Goal: Task Accomplishment & Management: Manage account settings

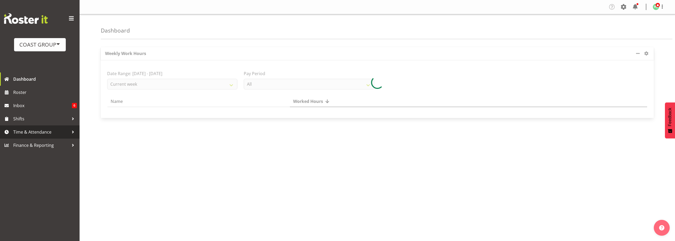
click at [32, 130] on span "Time & Attendance" at bounding box center [41, 132] width 56 height 8
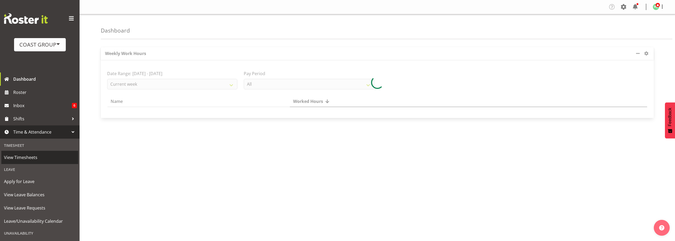
click at [31, 155] on span "View Timesheets" at bounding box center [40, 158] width 72 height 8
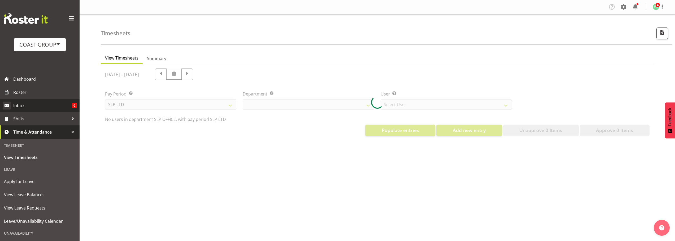
select select "25"
select select "7496"
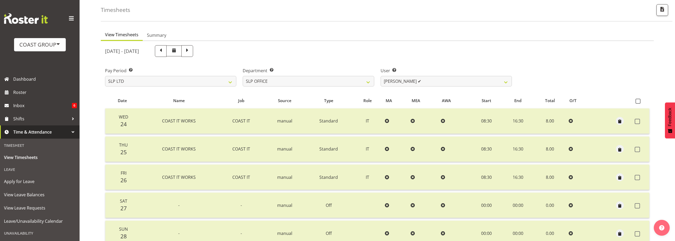
scroll to position [53, 0]
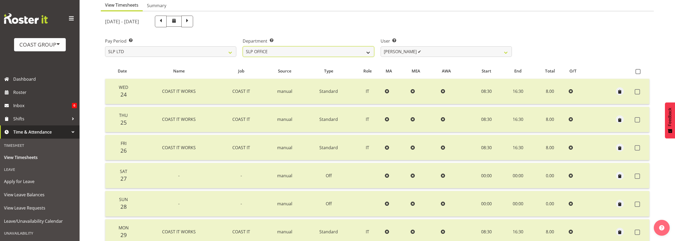
click at [316, 53] on select "SLP CHC SLP OFFICE SLP PRODUCTION SLP TRADE" at bounding box center [308, 51] width 131 height 11
click at [151, 51] on select "SLP LTD EHS LTD DW LTD VEHICLES Carlton Events Hamilton 120 Limited Wellington …" at bounding box center [170, 51] width 131 height 11
select select "7"
click at [105, 57] on select "SLP LTD EHS LTD DW LTD VEHICLES Carlton Events Hamilton 120 Limited Wellington …" at bounding box center [170, 51] width 131 height 11
select select
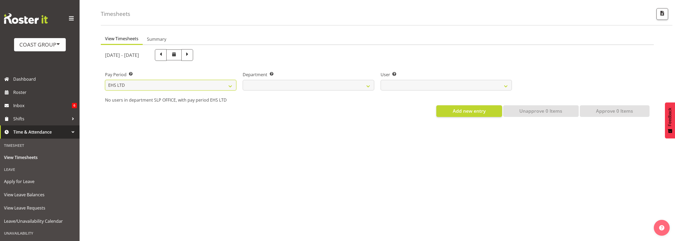
scroll to position [23, 0]
select select
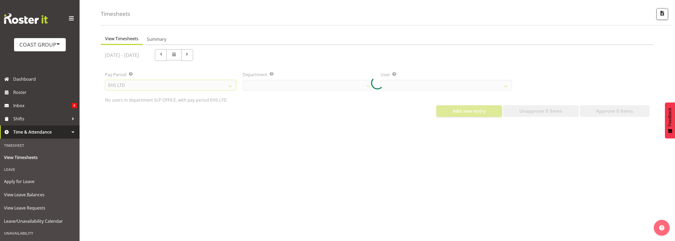
select select
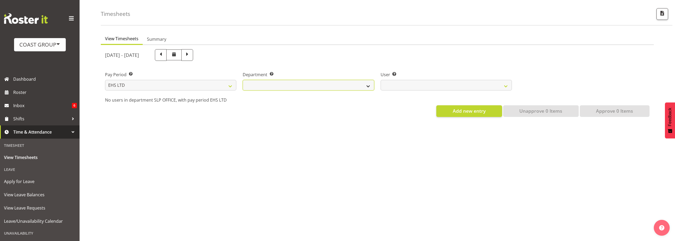
click at [337, 81] on select "EHS AKL ACCOUNTS EHS AKL CARPET EHS AKL D&B EHS AKL DESIGNER EHS AKL FURNITURE …" at bounding box center [308, 85] width 131 height 11
select select "34"
click at [243, 80] on select "EHS AKL ACCOUNTS EHS AKL CARPET EHS AKL D&B EHS AKL DESIGNER EHS AKL FURNITURE …" at bounding box center [308, 85] width 131 height 11
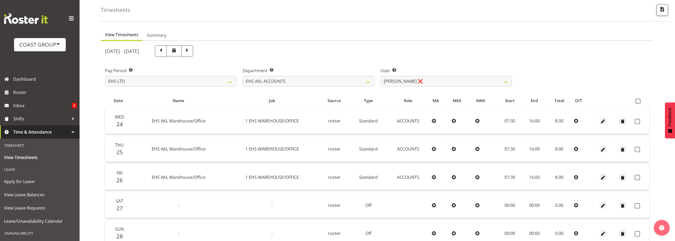
drag, startPoint x: 636, startPoint y: 102, endPoint x: 621, endPoint y: 105, distance: 16.0
click at [637, 102] on span at bounding box center [637, 101] width 5 height 5
click at [637, 102] on input "checkbox" at bounding box center [636, 101] width 3 height 3
checkbox input "true"
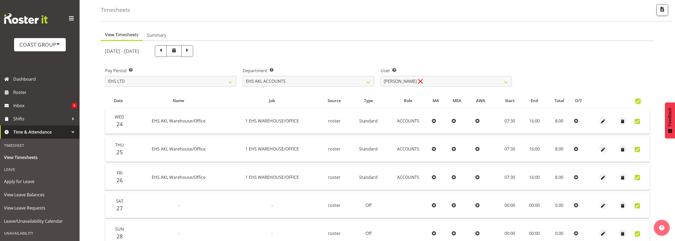
checkbox input "true"
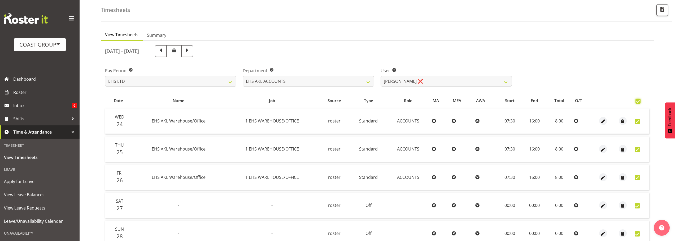
checkbox input "true"
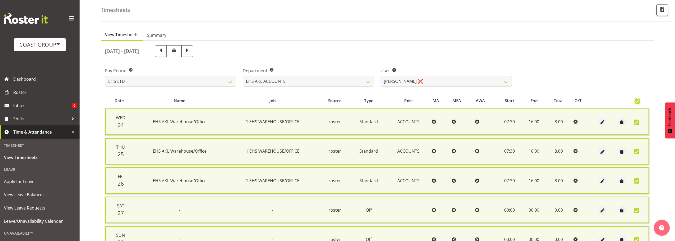
scroll to position [136, 0]
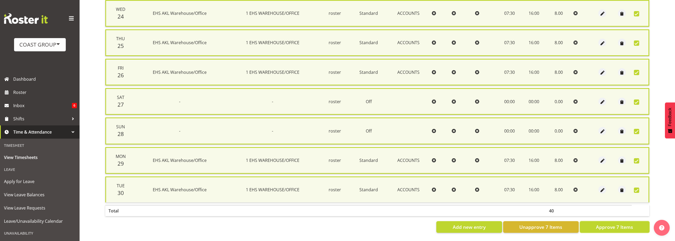
drag, startPoint x: 613, startPoint y: 224, endPoint x: 608, endPoint y: 221, distance: 5.5
click at [613, 224] on span "Approve 7 Items" at bounding box center [614, 227] width 37 height 7
checkbox input "false"
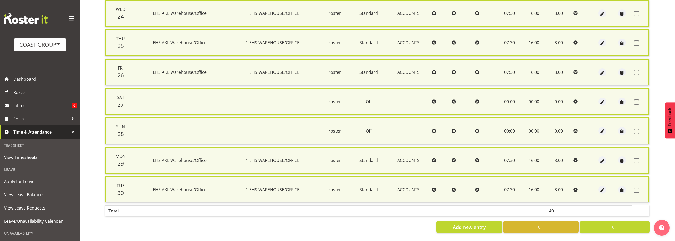
checkbox input "false"
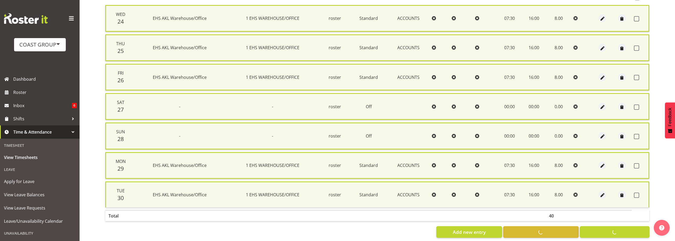
scroll to position [0, 0]
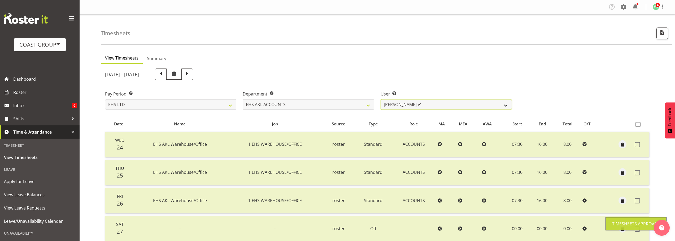
click at [428, 107] on select "Angela Kerrigan ✔ Michelle Xiang ❌ Rissa (Thitiphat) Preecharujiroj ❌ Seon Youn…" at bounding box center [445, 104] width 131 height 11
select select "8229"
click at [380, 99] on select "Angela Kerrigan ✔ Michelle Xiang ❌ Rissa (Thitiphat) Preecharujiroj ❌ Seon Youn…" at bounding box center [445, 104] width 131 height 11
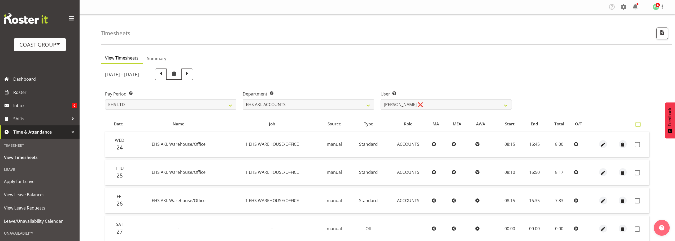
click at [638, 124] on span at bounding box center [637, 124] width 5 height 5
click at [638, 124] on input "checkbox" at bounding box center [636, 124] width 3 height 3
checkbox input "true"
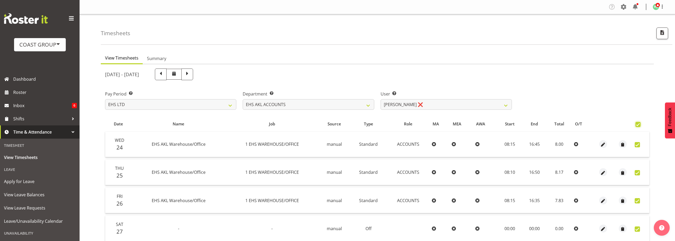
checkbox input "true"
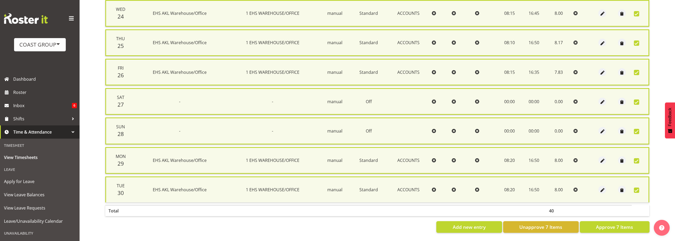
scroll to position [136, 0]
click at [614, 224] on span "Approve 7 Items" at bounding box center [614, 227] width 37 height 7
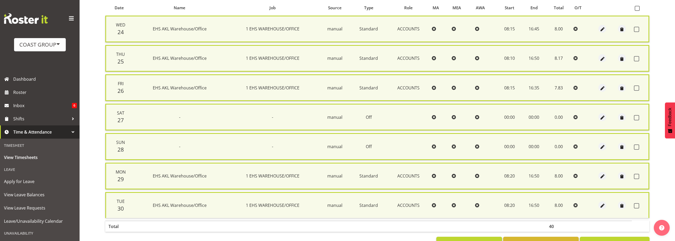
checkbox input "false"
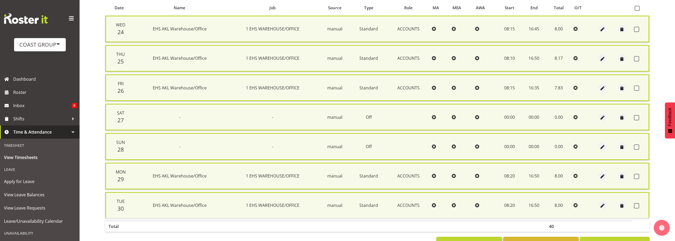
checkbox input "false"
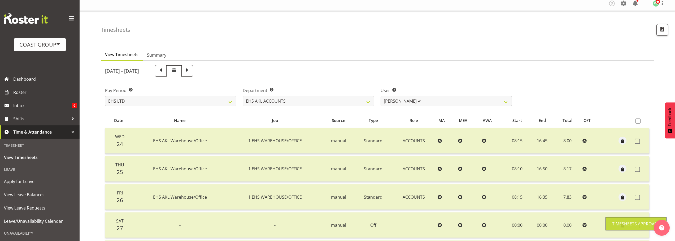
click at [414, 103] on div at bounding box center [377, 209] width 553 height 296
click at [419, 104] on select "Angela Kerrigan ✔ Michelle Xiang ✔ Rissa (Thitiphat) Preecharujiroj ❌ Seon Youn…" at bounding box center [445, 101] width 131 height 11
select select "8911"
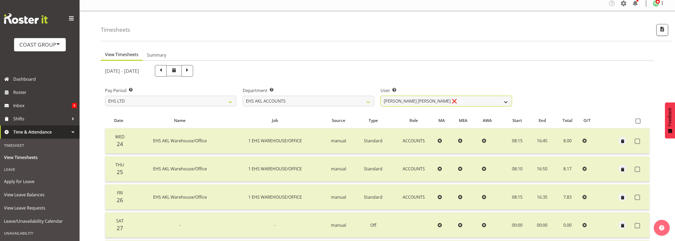
click at [380, 96] on select "Angela Kerrigan ✔ Michelle Xiang ✔ Rissa (Thitiphat) Preecharujiroj ❌ Seon Youn…" at bounding box center [445, 101] width 131 height 11
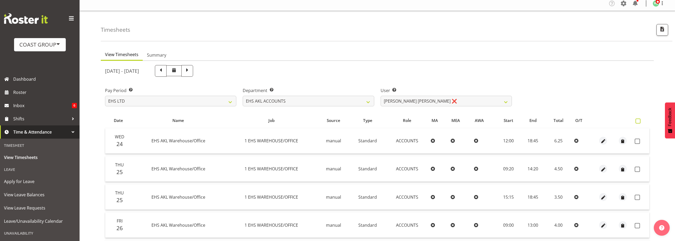
click at [639, 120] on span at bounding box center [637, 121] width 5 height 5
click at [639, 120] on input "checkbox" at bounding box center [636, 121] width 3 height 3
checkbox input "true"
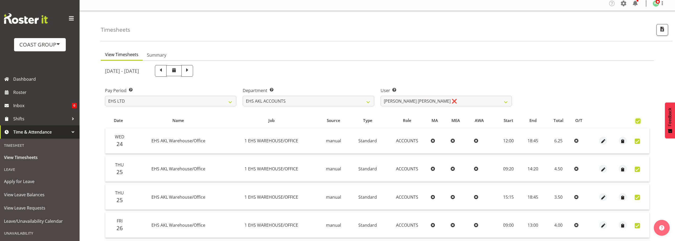
checkbox input "true"
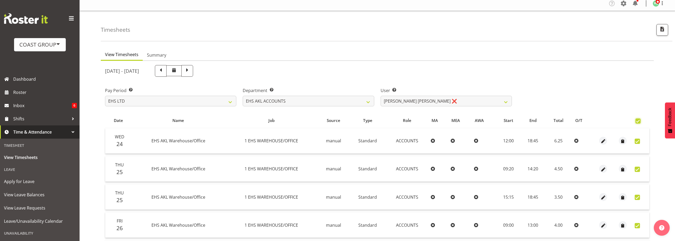
checkbox input "true"
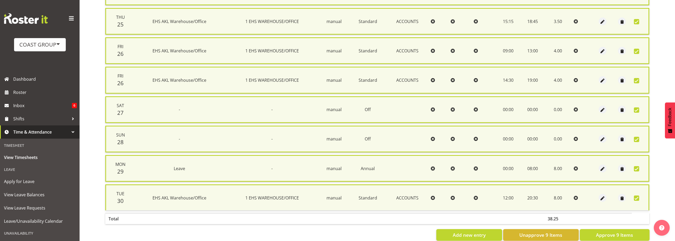
scroll to position [195, 0]
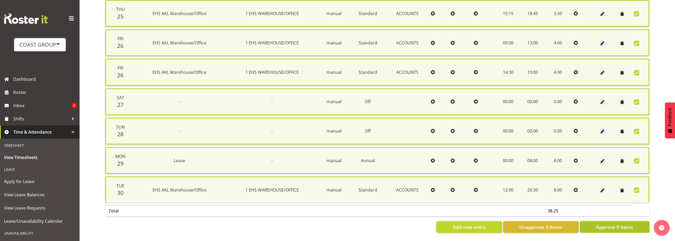
click at [618, 224] on span "Approve 9 Items" at bounding box center [614, 227] width 37 height 7
checkbox input "false"
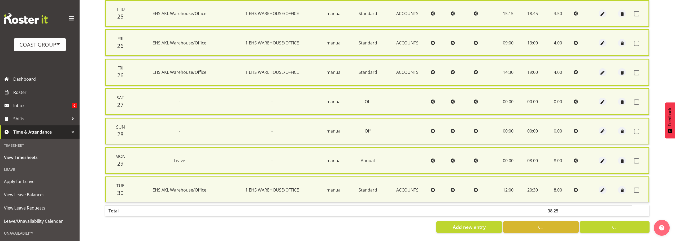
checkbox input "false"
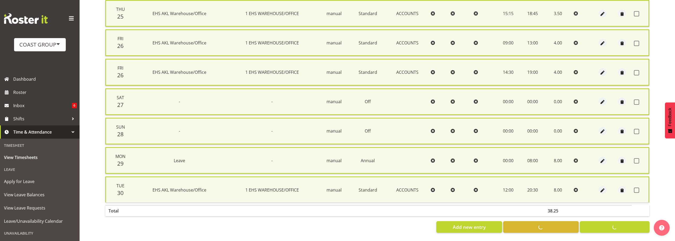
checkbox input "false"
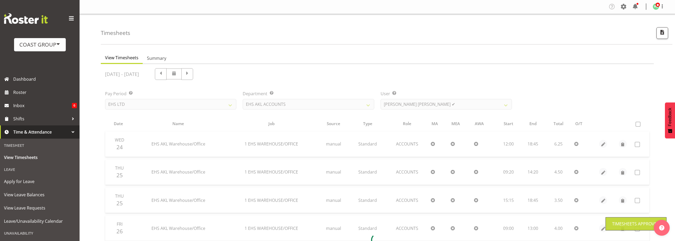
scroll to position [0, 0]
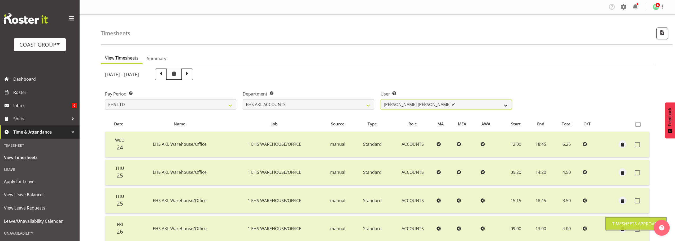
click at [430, 107] on select "Angela Kerrigan ✔ Michelle Xiang ✔ Rissa (Thitiphat) Preecharujiroj ❌ Seon Youn…" at bounding box center [445, 104] width 131 height 11
select select "1017"
click at [380, 99] on select "Angela Kerrigan ✔ Michelle Xiang ✔ Rissa (Thitiphat) Preecharujiroj ❌ Seon Youn…" at bounding box center [445, 104] width 131 height 11
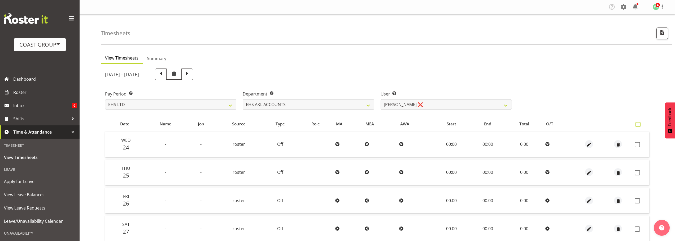
click at [639, 125] on span at bounding box center [637, 124] width 5 height 5
click at [639, 125] on input "checkbox" at bounding box center [636, 124] width 3 height 3
checkbox input "true"
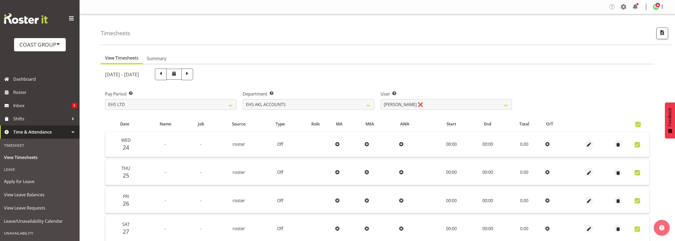
checkbox input "true"
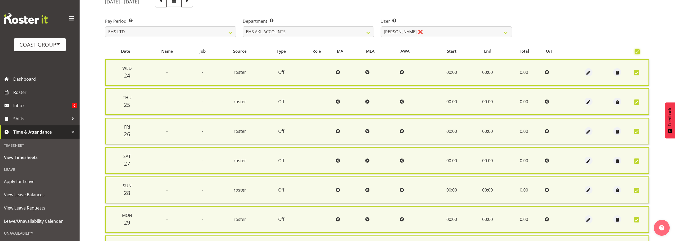
scroll to position [136, 0]
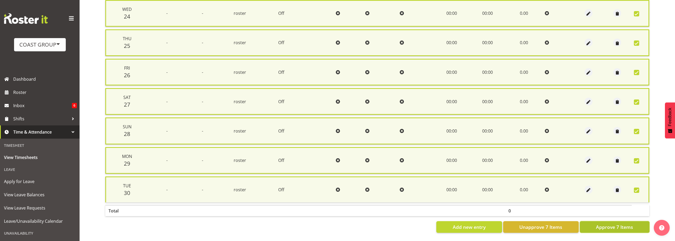
click at [617, 224] on span "Approve 7 Items" at bounding box center [614, 227] width 37 height 7
checkbox input "false"
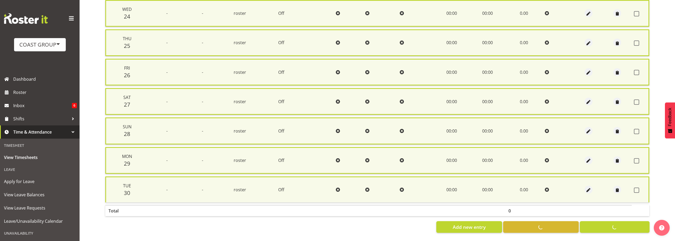
checkbox input "false"
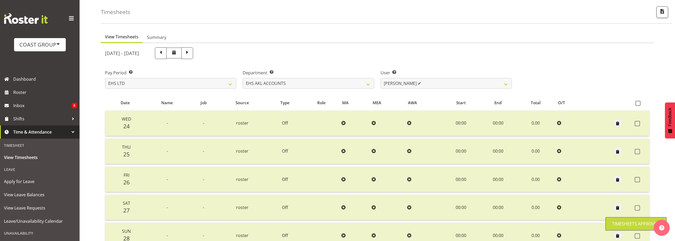
scroll to position [0, 0]
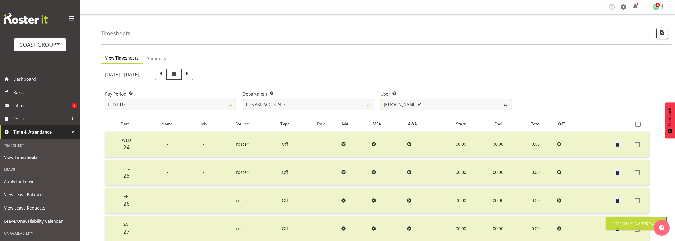
click at [464, 105] on select "Angela Kerrigan ✔ Michelle Xiang ✔ Rissa (Thitiphat) Preecharujiroj ❌ Seon Youn…" at bounding box center [445, 104] width 131 height 11
select select "11283"
click at [380, 99] on select "Angela Kerrigan ✔ Michelle Xiang ✔ Rissa (Thitiphat) Preecharujiroj ❌ Seon Youn…" at bounding box center [445, 104] width 131 height 11
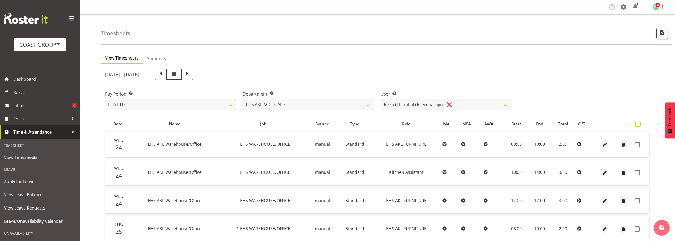
click at [636, 124] on span at bounding box center [637, 124] width 5 height 5
click at [636, 124] on input "checkbox" at bounding box center [636, 124] width 3 height 3
checkbox input "true"
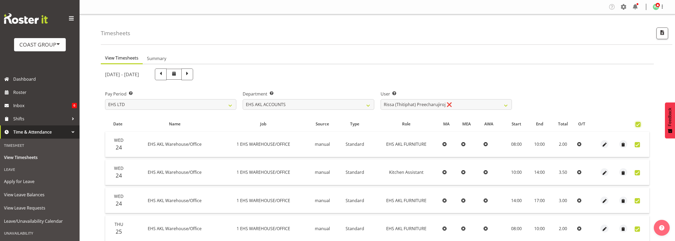
checkbox input "true"
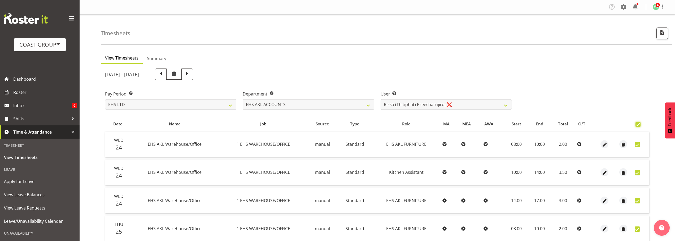
checkbox input "true"
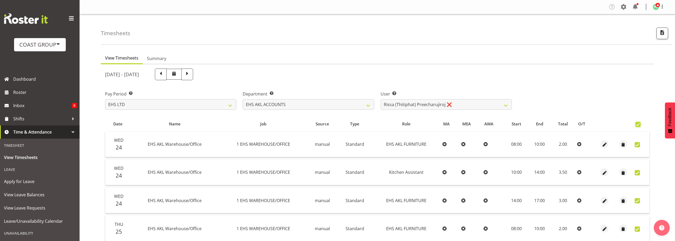
checkbox input "true"
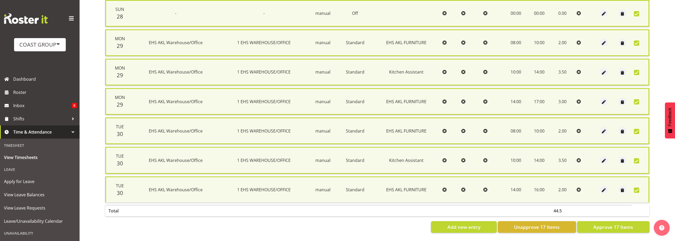
scroll to position [431, 0]
drag, startPoint x: 622, startPoint y: 223, endPoint x: 618, endPoint y: 224, distance: 3.5
click at [622, 224] on span "Approve 17 Items" at bounding box center [613, 227] width 40 height 7
checkbox input "false"
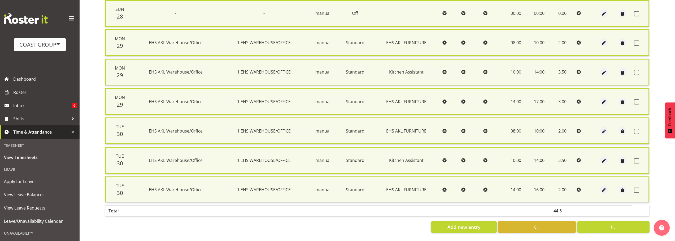
checkbox input "false"
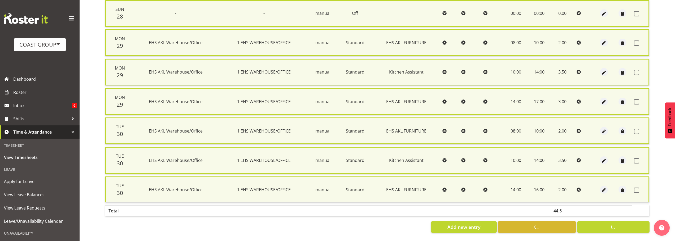
checkbox input "false"
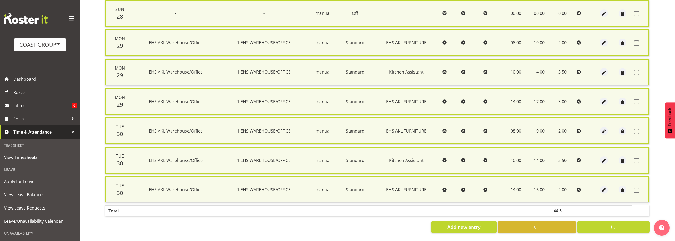
checkbox input "false"
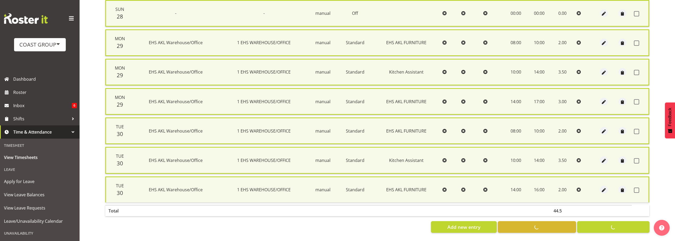
checkbox input "false"
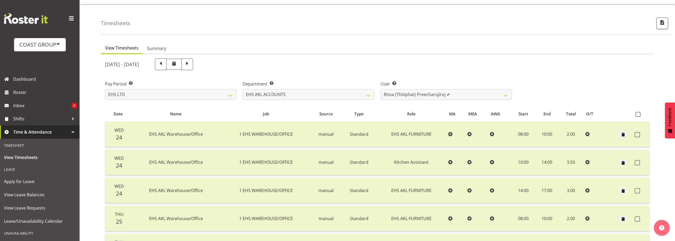
scroll to position [0, 0]
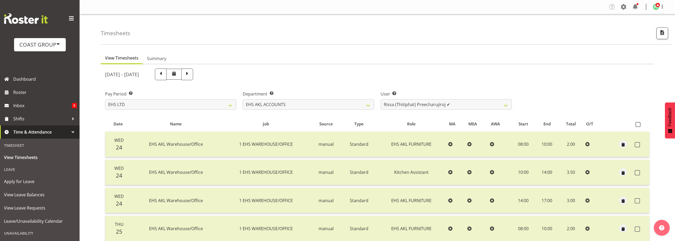
click at [469, 60] on ul "View Timesheets Summary" at bounding box center [377, 59] width 553 height 12
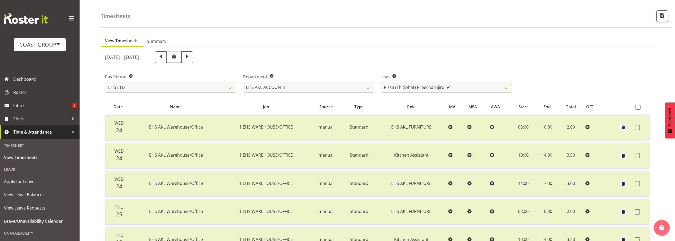
scroll to position [27, 0]
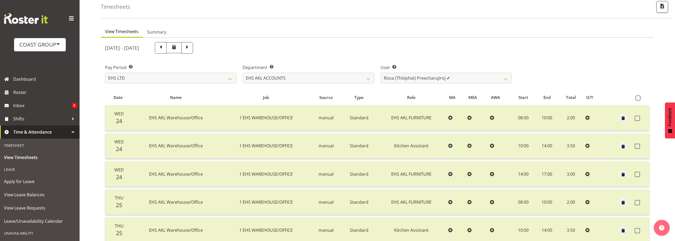
click at [33, 132] on span "Time & Attendance" at bounding box center [41, 132] width 56 height 8
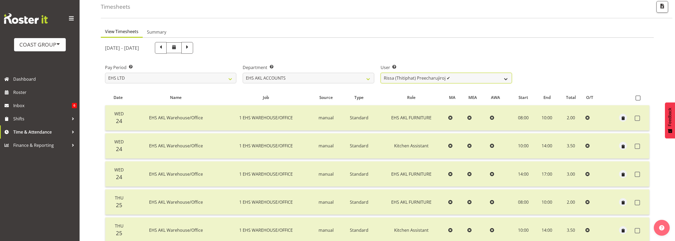
click at [429, 75] on select "Angela Kerrigan ✔ Michelle Xiang ✔ Rissa (Thitiphat) Preecharujiroj ✔ Seon Youn…" at bounding box center [445, 78] width 131 height 11
drag, startPoint x: 583, startPoint y: 72, endPoint x: 623, endPoint y: 30, distance: 58.1
click at [584, 71] on div "Pay Period Select which pay period you would like to view. SLP LTD EHS LTD DW L…" at bounding box center [377, 72] width 551 height 30
